Goal: Information Seeking & Learning: Learn about a topic

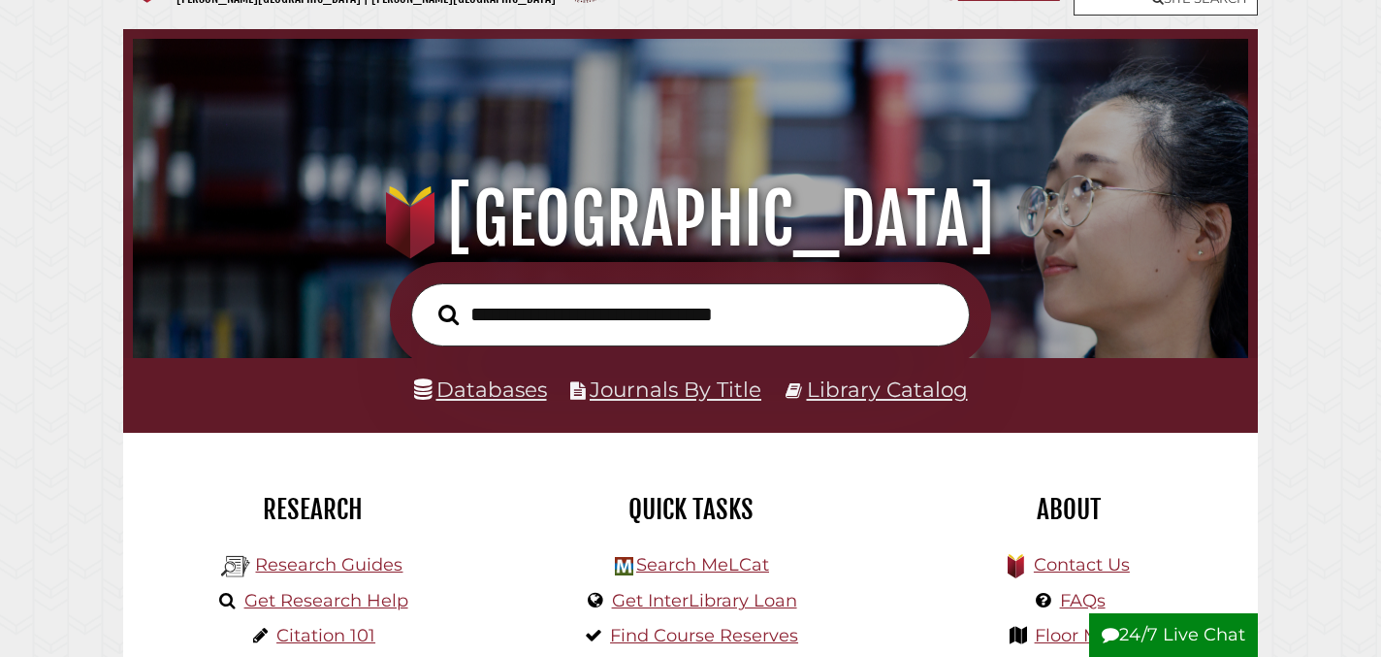
scroll to position [69, 0]
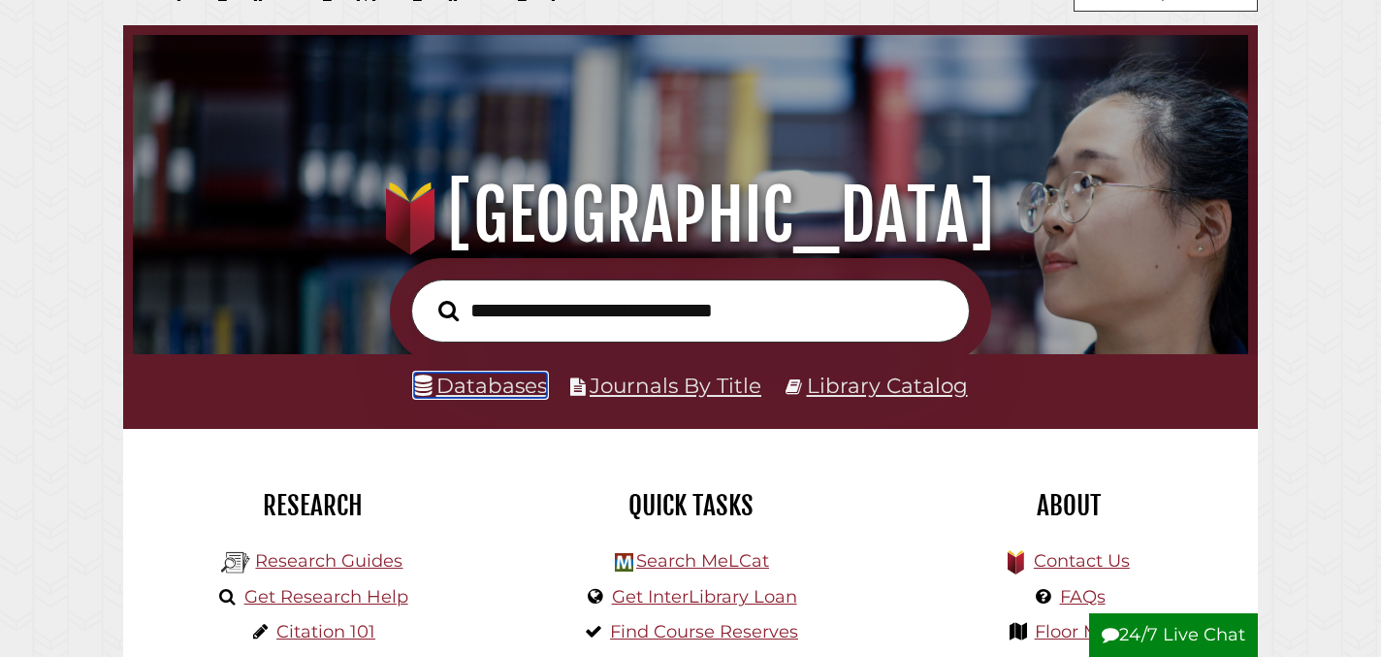
click at [512, 379] on link "Databases" at bounding box center [480, 384] width 133 height 25
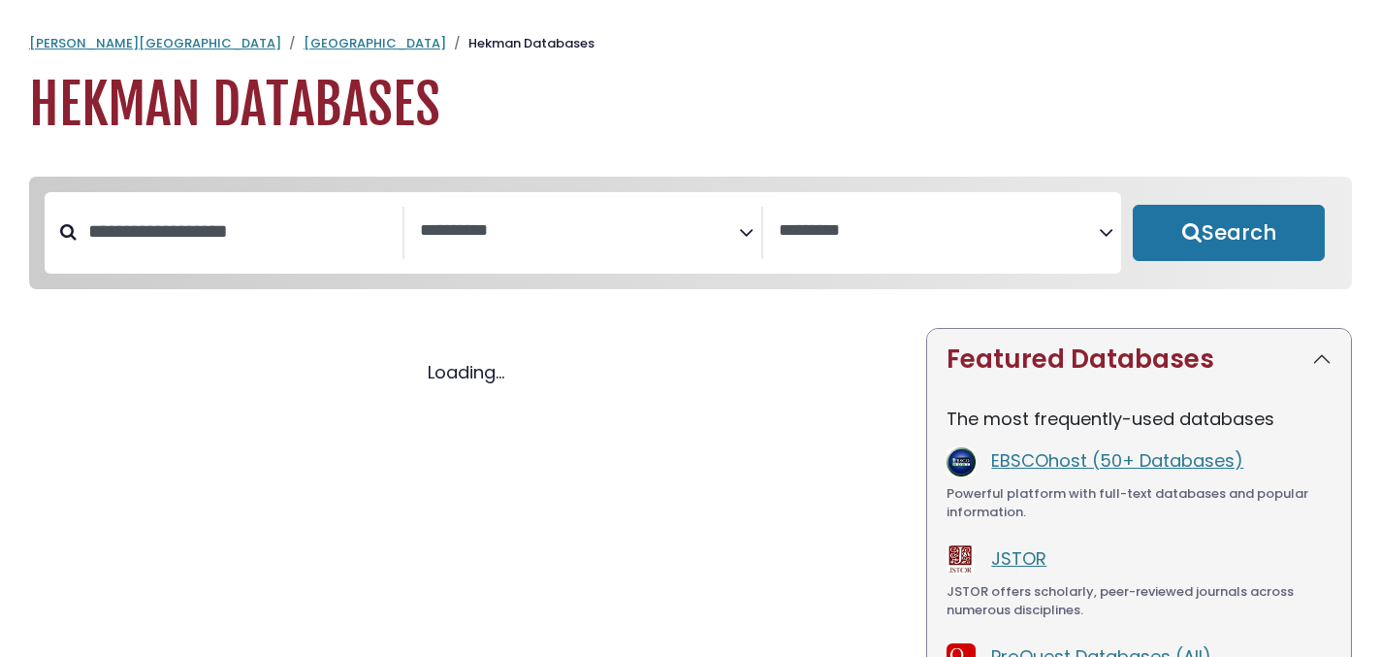
select select "Database Subject Filter"
select select "Database Vendors Filter"
select select "Database Subject Filter"
select select "Database Vendors Filter"
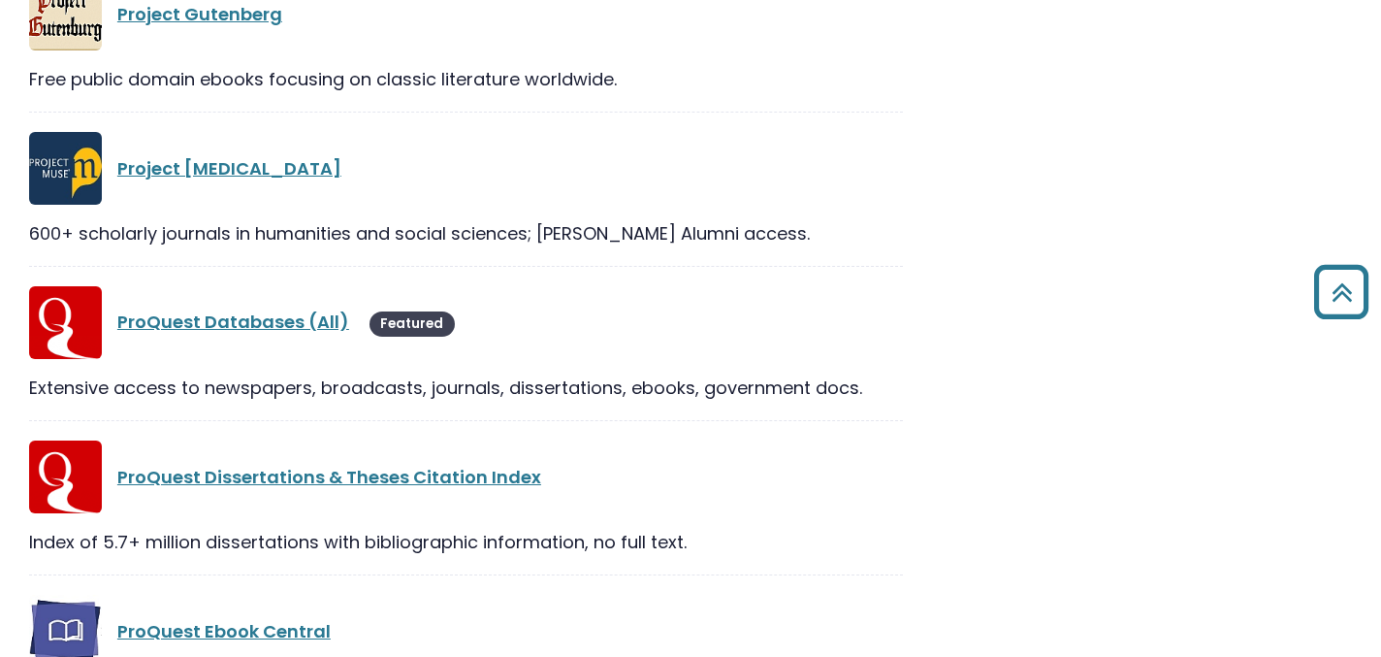
scroll to position [32330, 0]
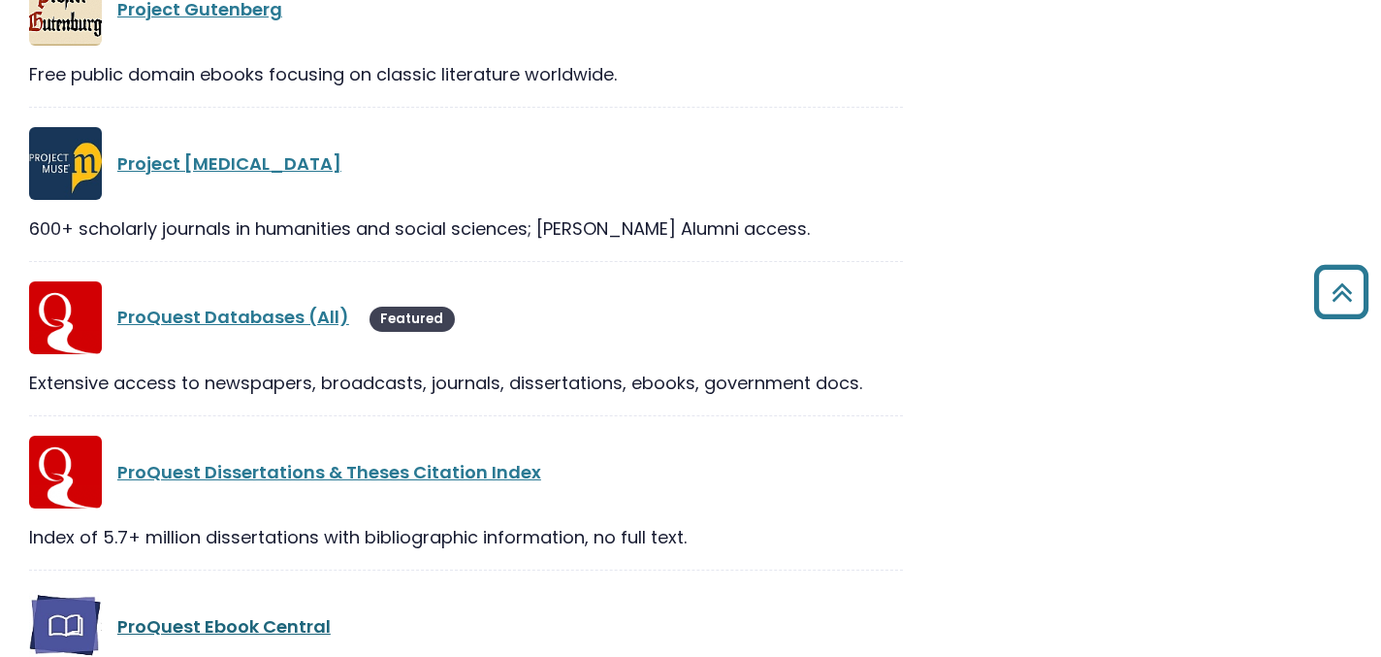
click at [316, 614] on link "ProQuest Ebook Central" at bounding box center [223, 626] width 213 height 24
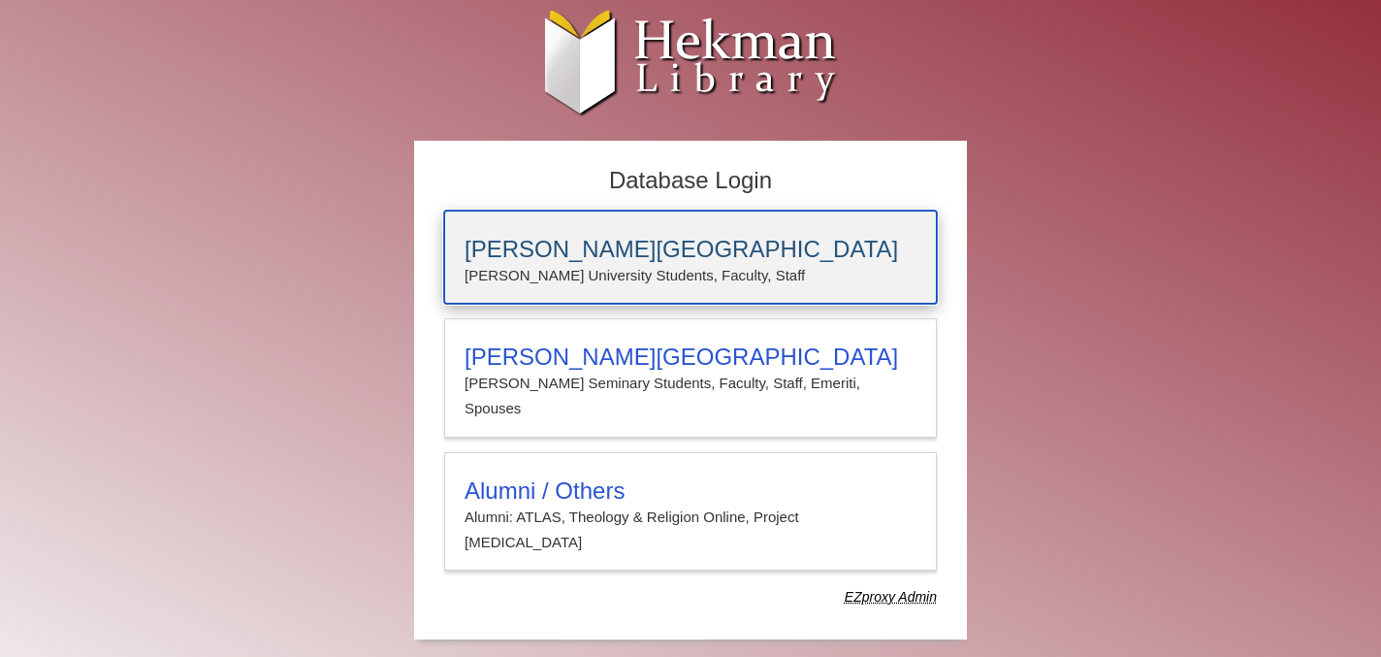
click at [528, 223] on div "Calvin University Calvin University Students, Faculty, Staff" at bounding box center [690, 256] width 493 height 93
